Goal: Information Seeking & Learning: Learn about a topic

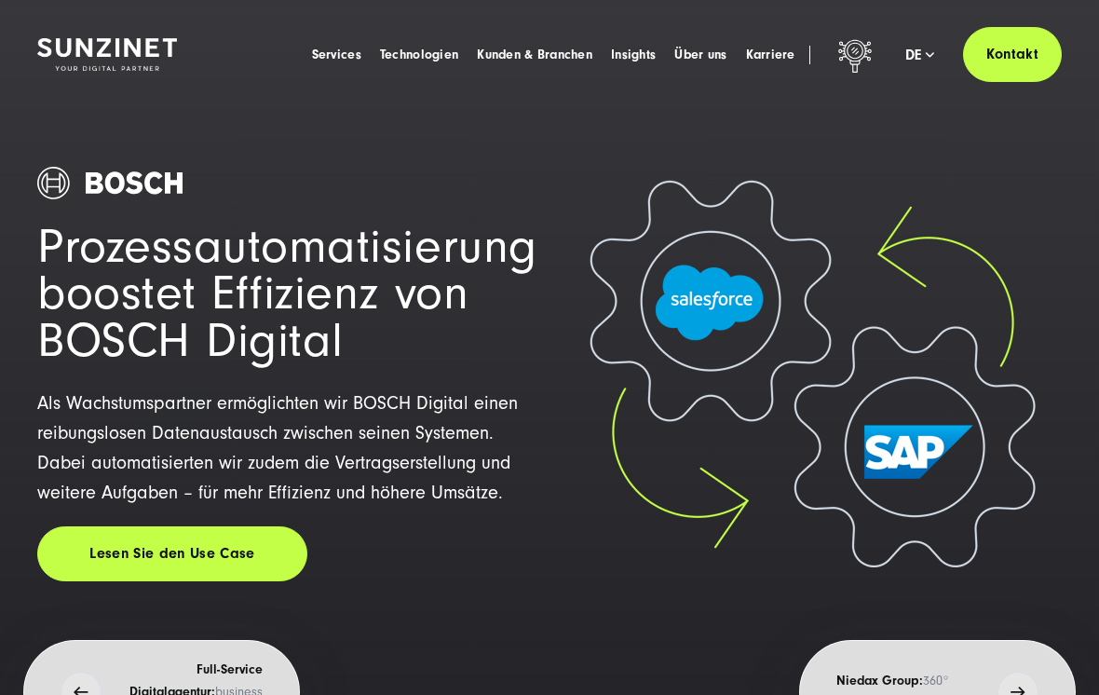
click at [135, 44] on img at bounding box center [107, 54] width 140 height 33
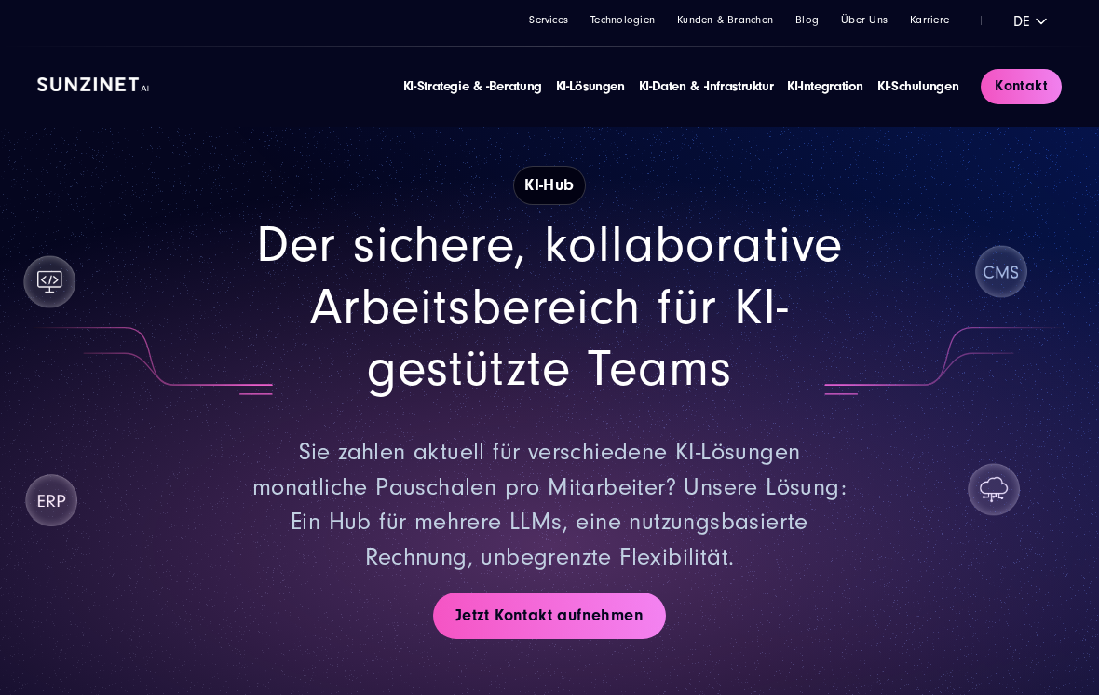
scroll to position [14, 0]
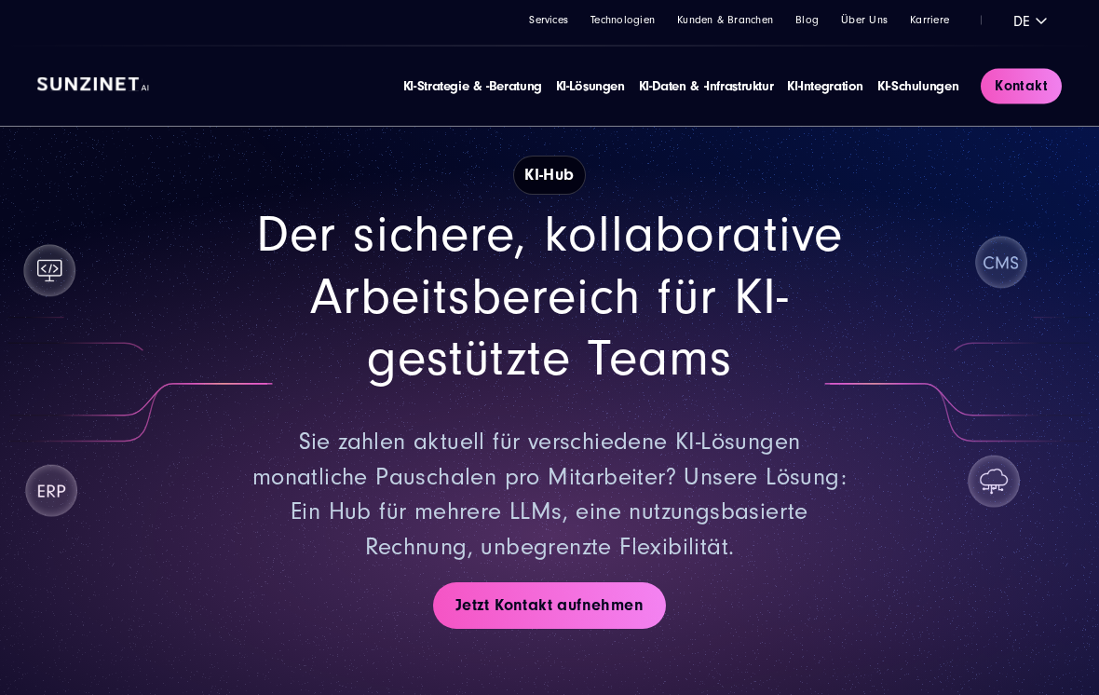
scroll to position [20, 0]
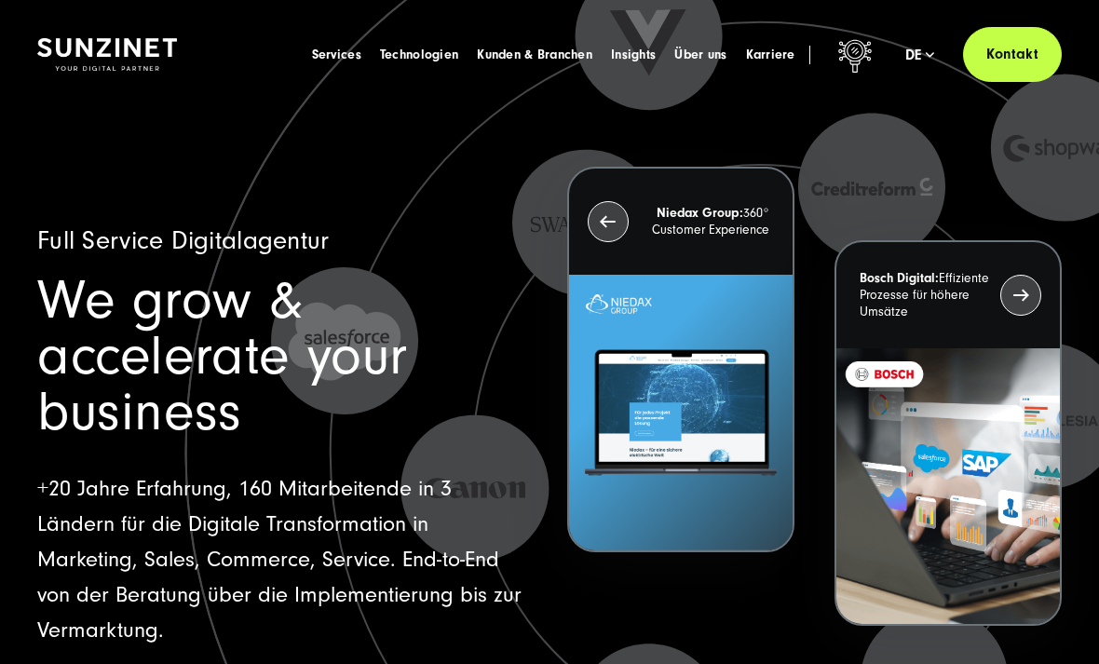
click at [761, 57] on span "Karriere" at bounding box center [770, 55] width 49 height 19
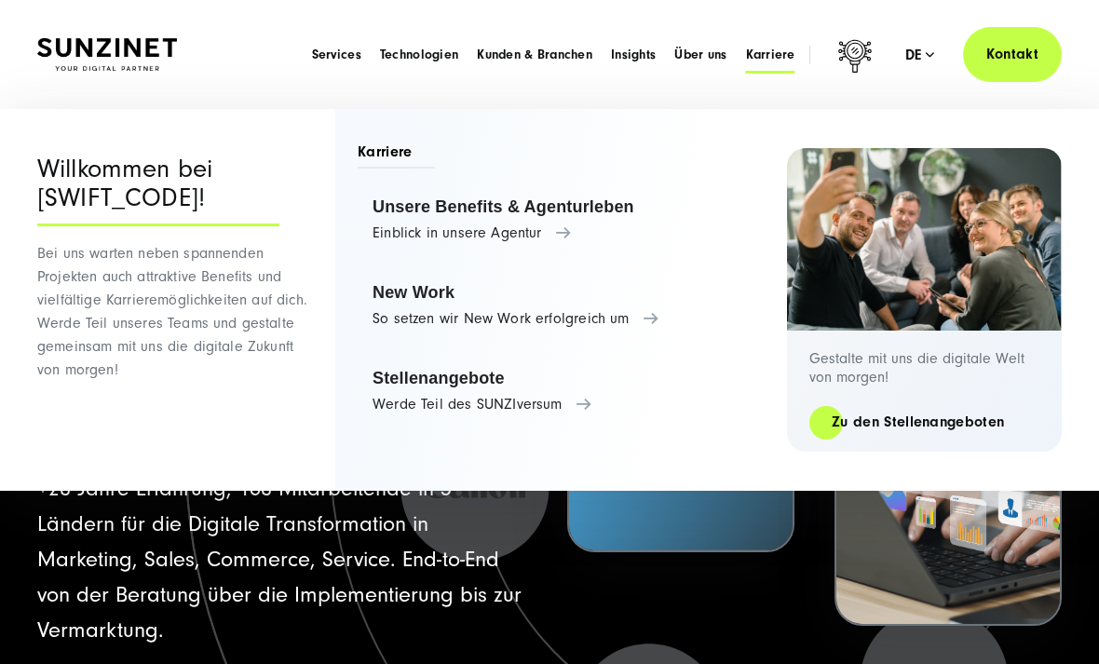
click at [945, 414] on link "Zu den Stellenangeboten" at bounding box center [918, 422] width 217 height 21
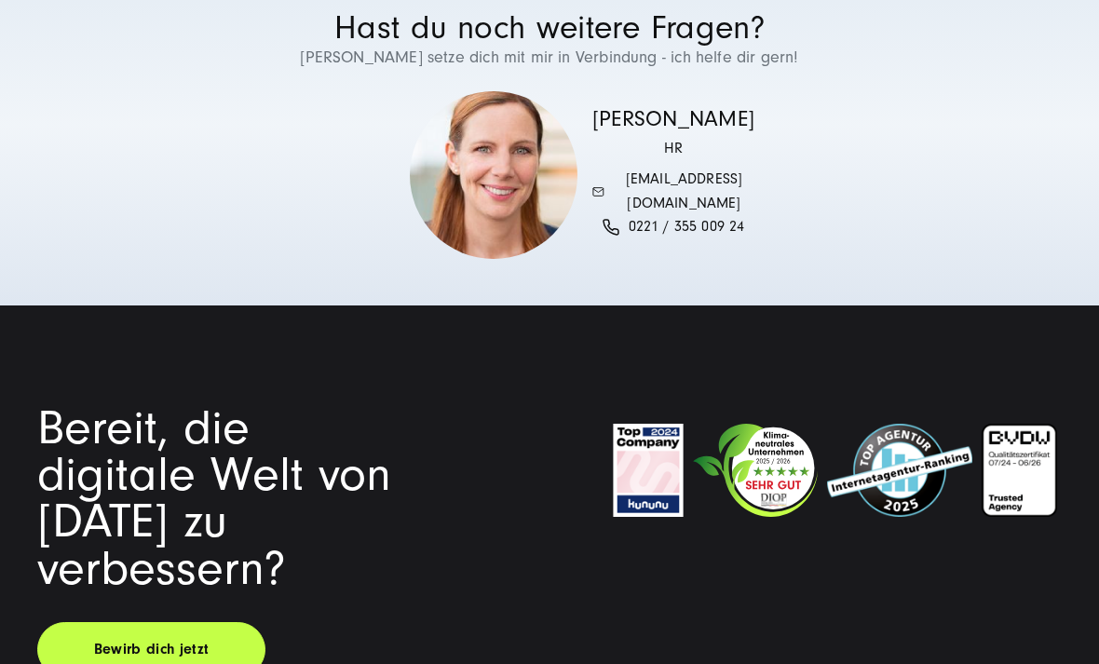
scroll to position [4056, 0]
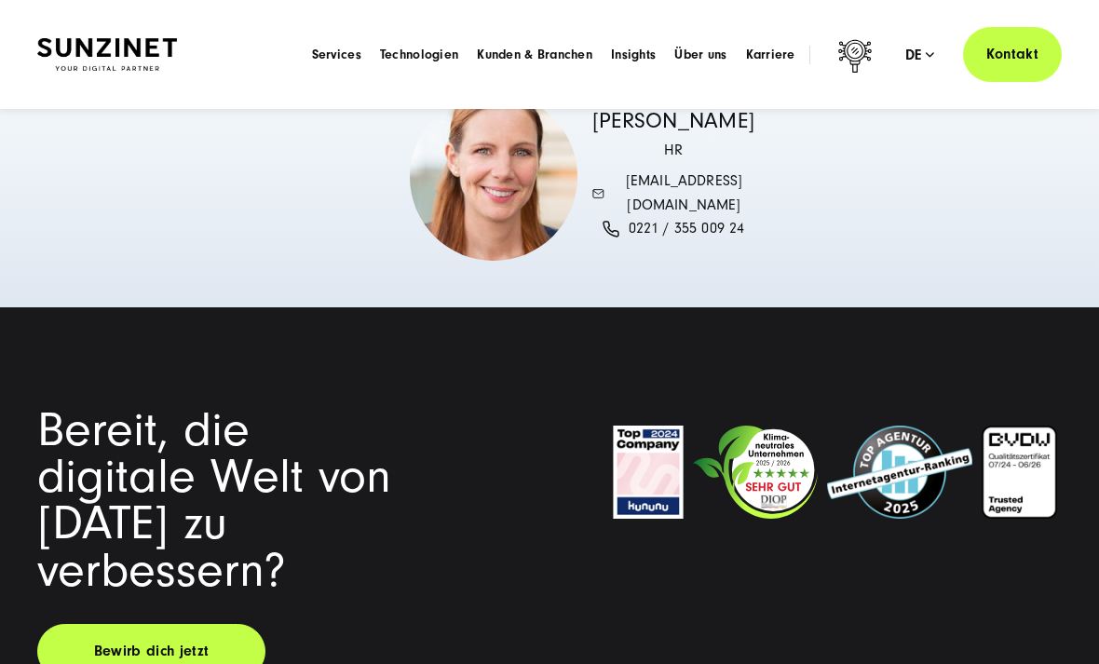
click at [182, 624] on link "Bewirb dich jetzt" at bounding box center [151, 651] width 228 height 55
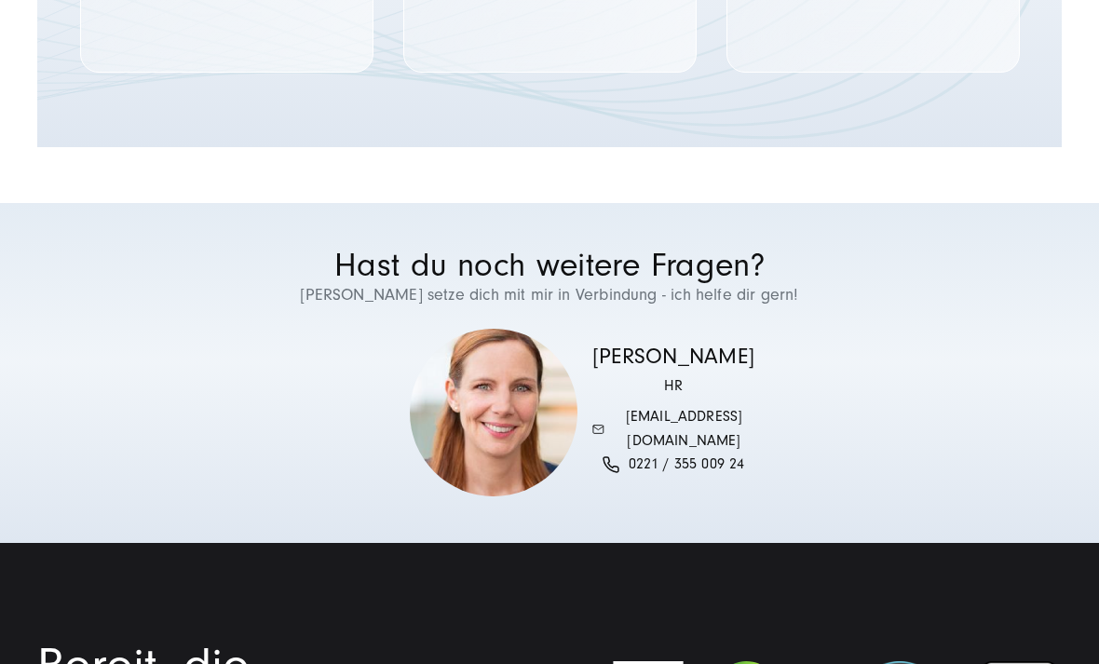
scroll to position [3821, 0]
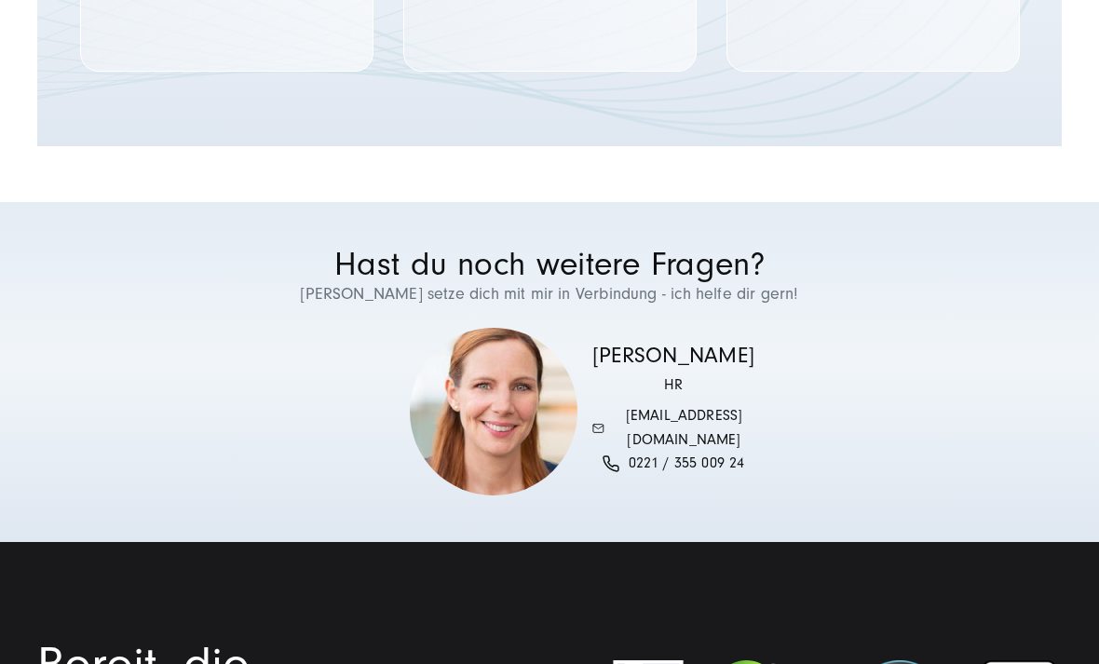
click at [638, 470] on section "Hast du noch weitere Fragen? Dann setze dich mit mir in Verbindung - ich helfe …" at bounding box center [549, 372] width 1099 height 340
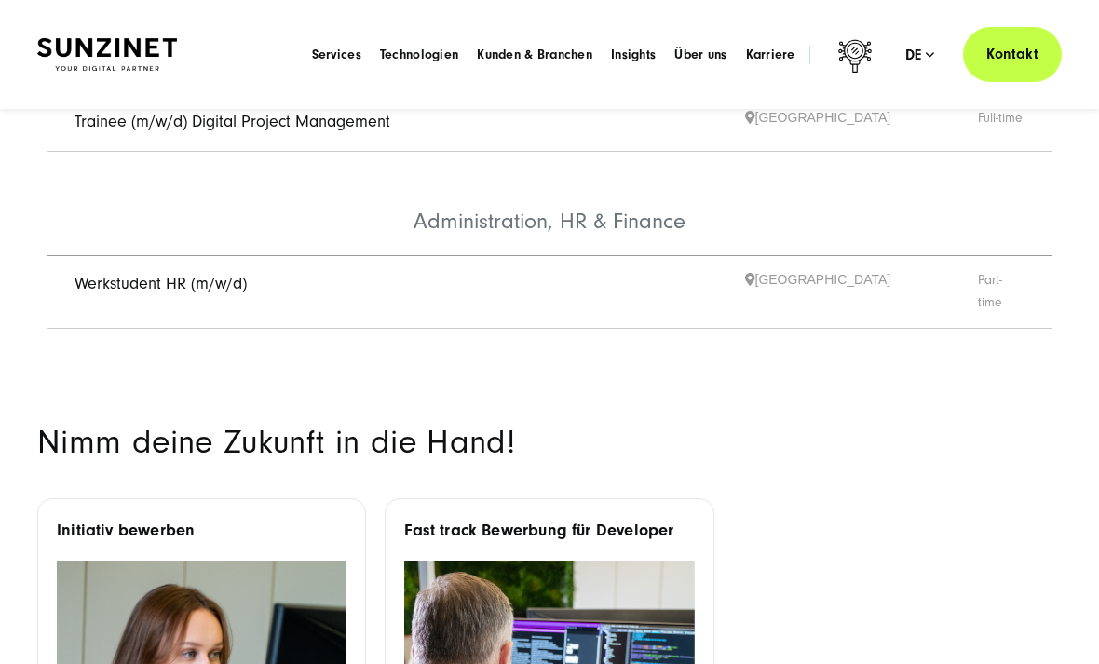
scroll to position [1342, 0]
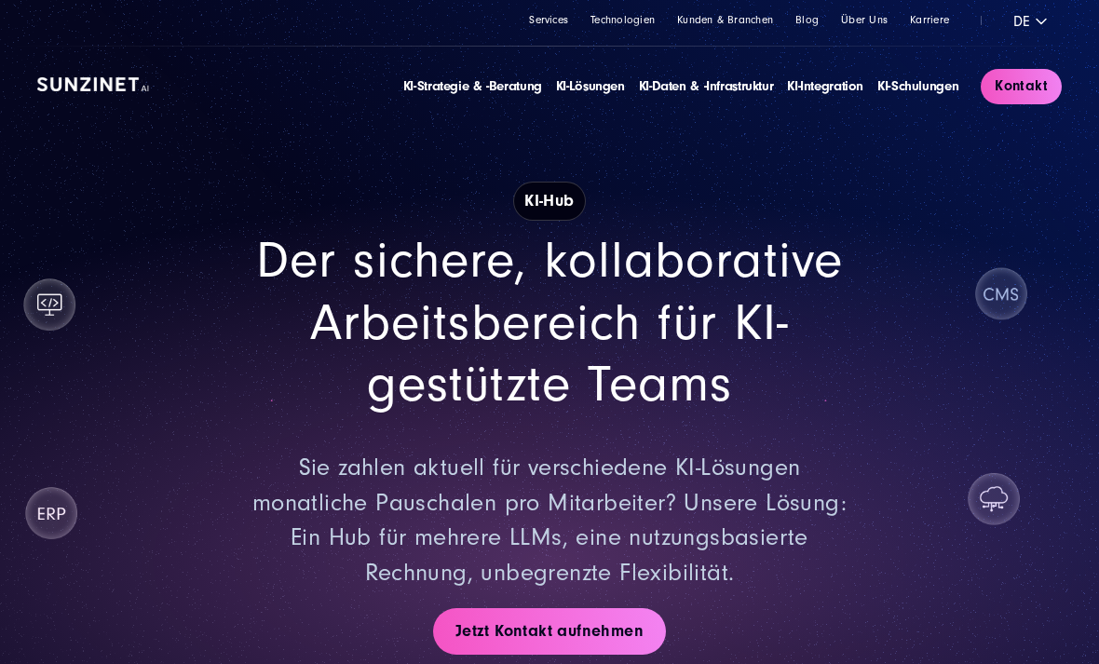
click at [527, 633] on link "Jetzt Kontakt aufnehmen" at bounding box center [549, 631] width 233 height 47
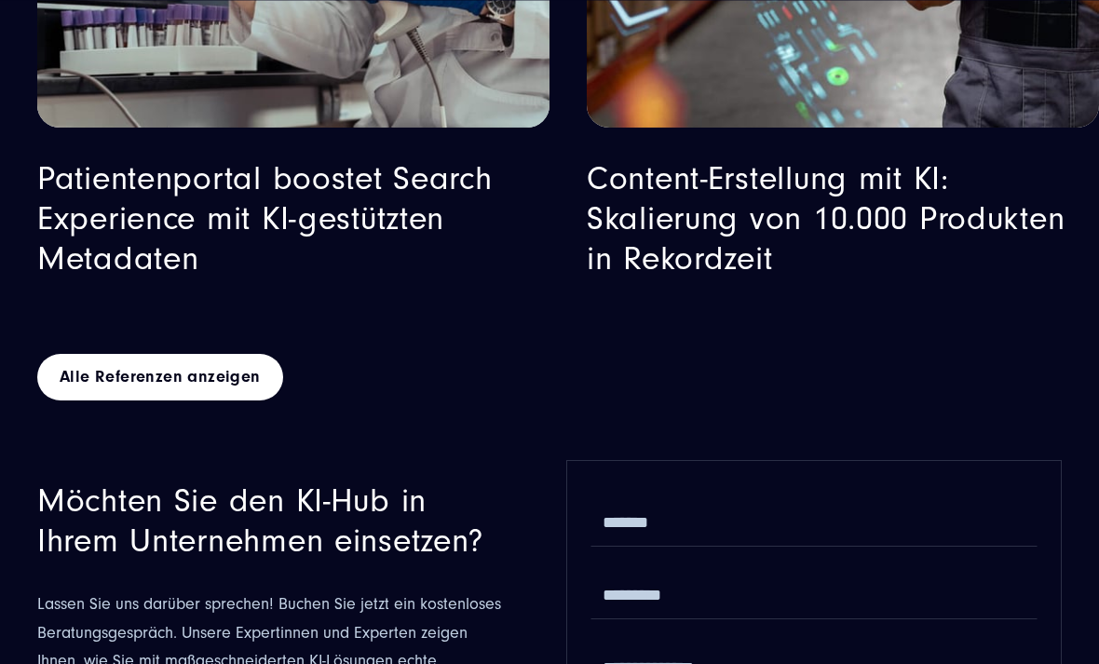
scroll to position [9673, 0]
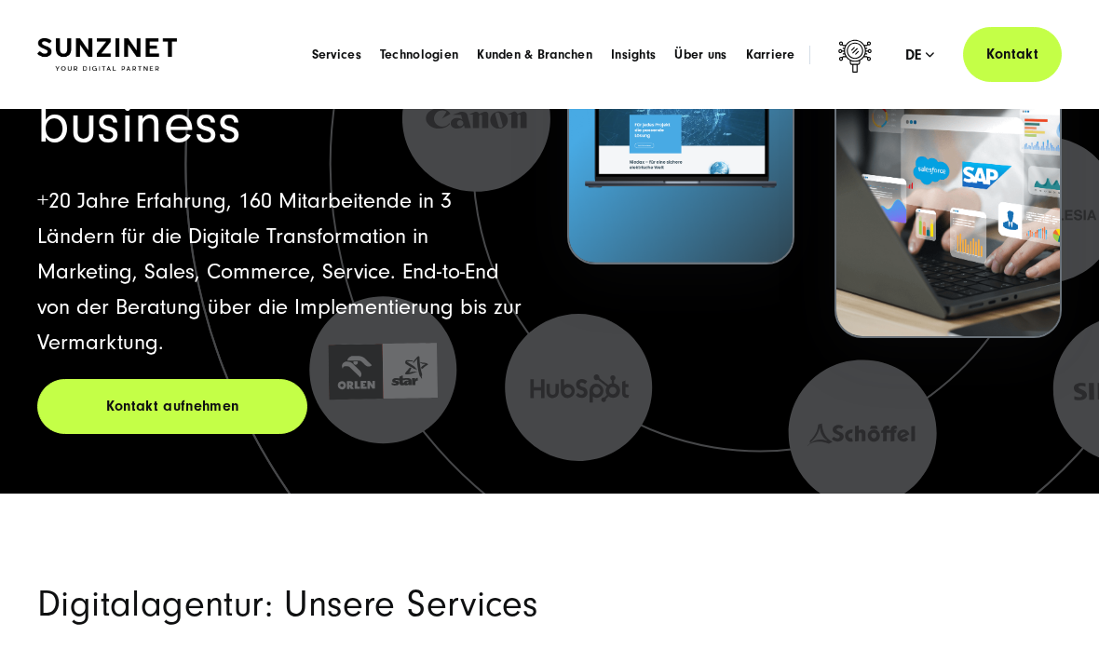
click at [1016, 69] on link "Kontakt" at bounding box center [1012, 54] width 99 height 55
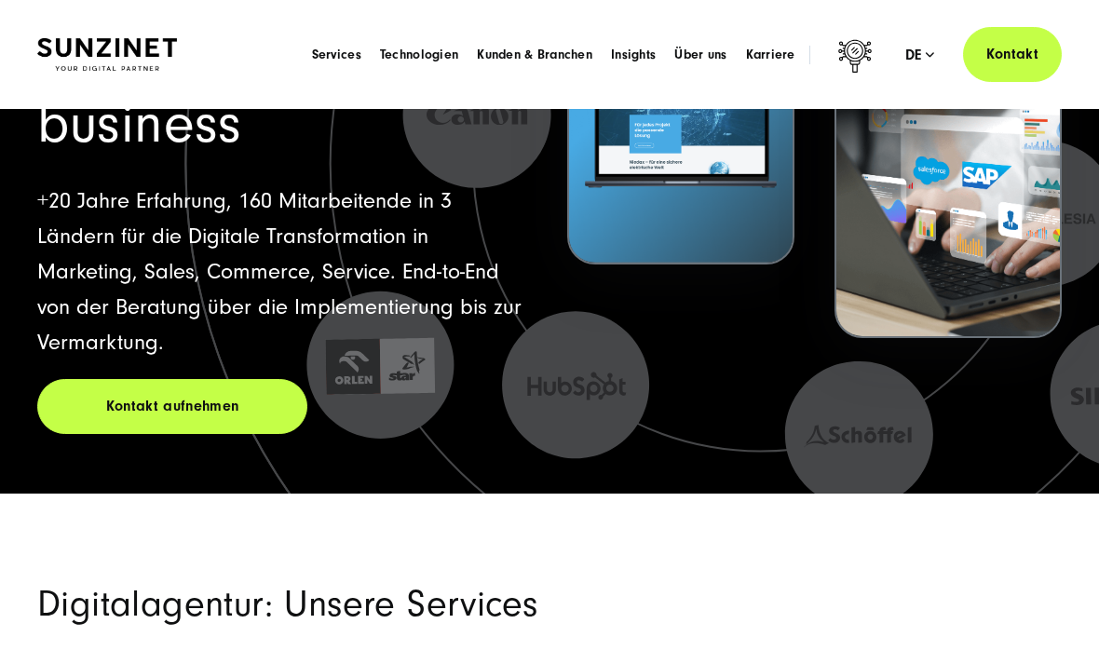
click at [1007, 54] on link "Kontakt" at bounding box center [1012, 54] width 99 height 55
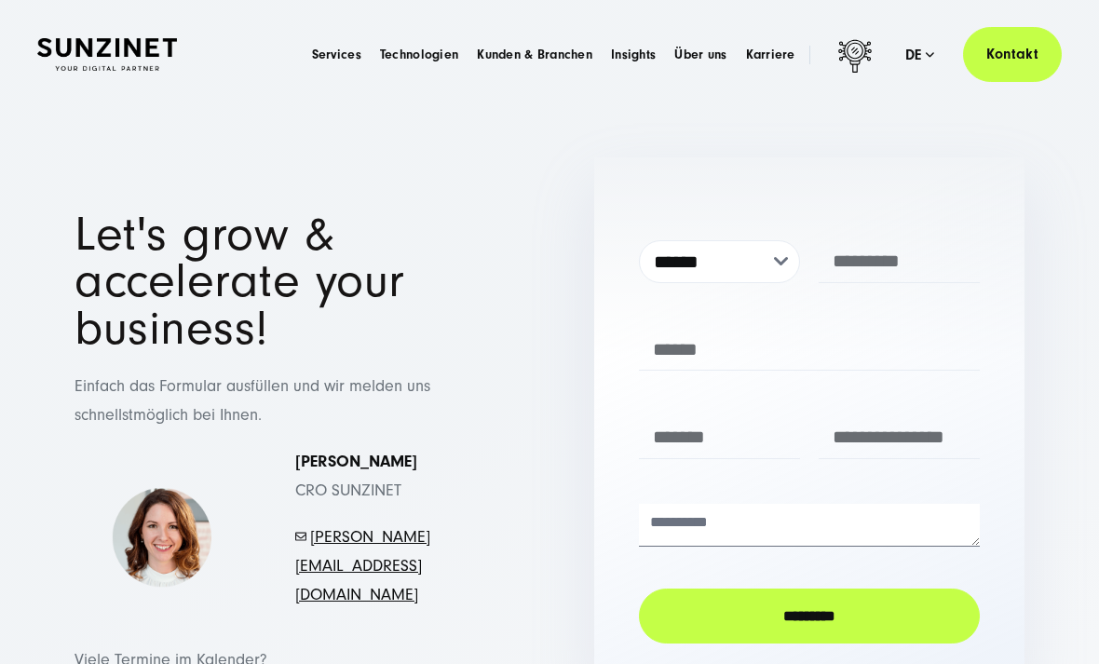
click at [1008, 65] on link "Kontakt" at bounding box center [1012, 54] width 99 height 55
click at [864, 606] on input "*********" at bounding box center [809, 616] width 341 height 55
